Goal: Task Accomplishment & Management: Manage account settings

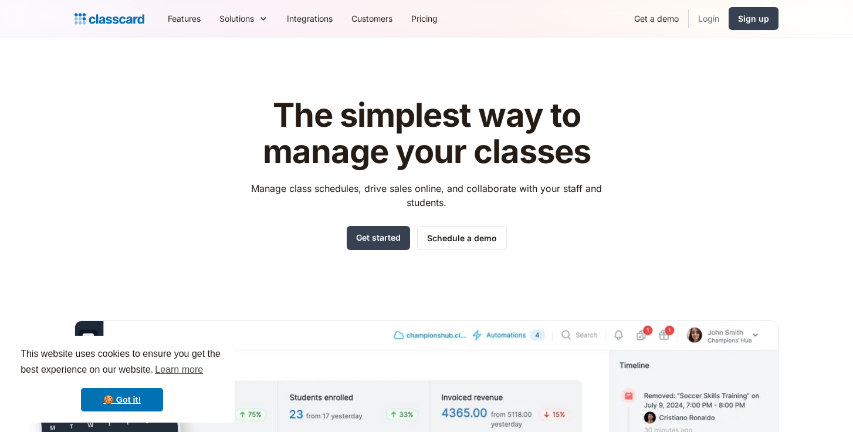
click at [708, 23] on link "Login" at bounding box center [709, 18] width 40 height 26
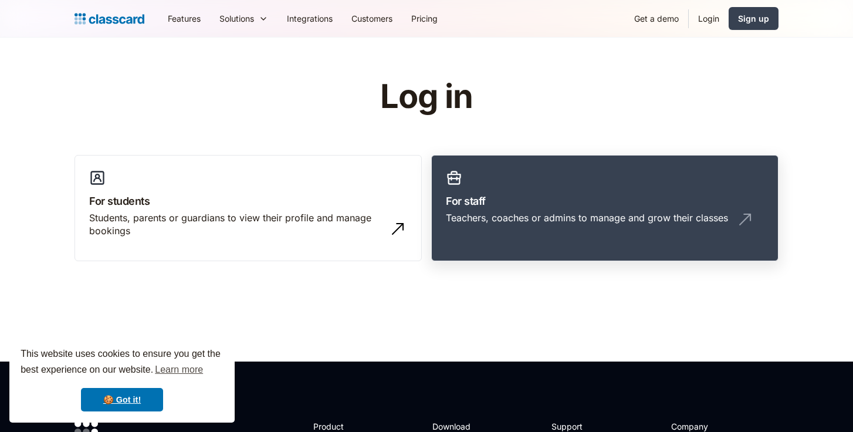
click at [517, 219] on div "Teachers, coaches or admins to manage and grow their classes" at bounding box center [587, 217] width 282 height 13
